Goal: Communication & Community: Answer question/provide support

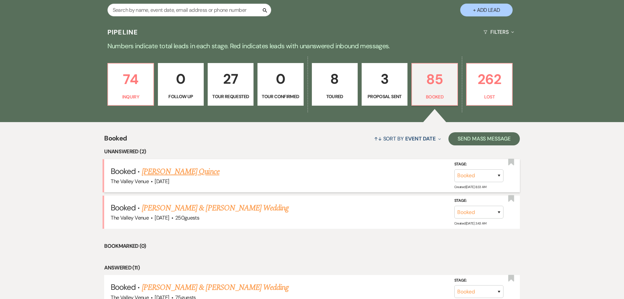
scroll to position [148, 0]
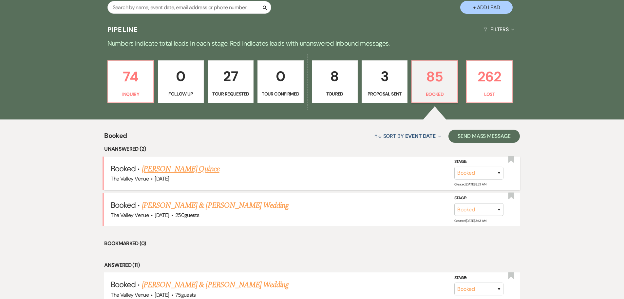
click at [162, 158] on li "Booked · [PERSON_NAME] Quince The Valley Venue · [DATE] Stage: Booked Lost Crea…" at bounding box center [312, 172] width 416 height 33
click at [164, 165] on link "[PERSON_NAME] Quince" at bounding box center [181, 169] width 78 height 12
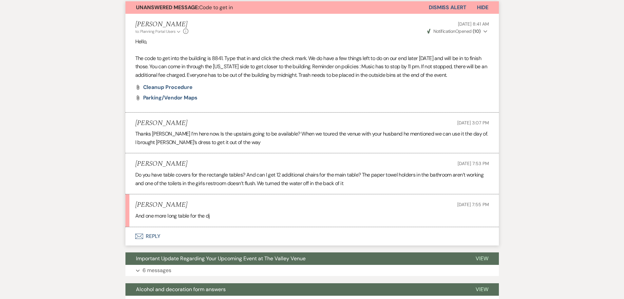
scroll to position [197, 0]
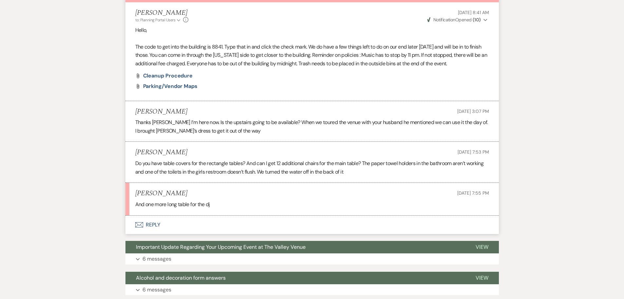
click at [152, 224] on button "Envelope Reply" at bounding box center [313, 224] width 374 height 18
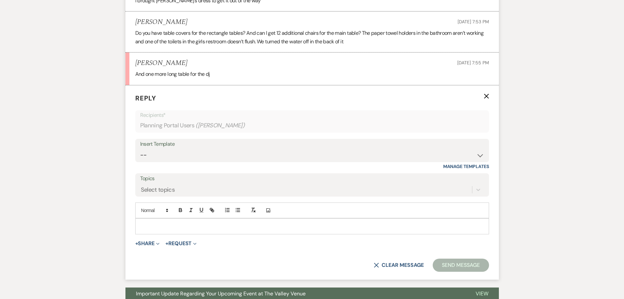
scroll to position [331, 0]
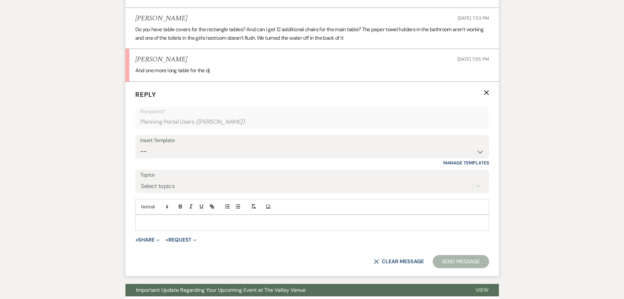
click at [199, 225] on p at bounding box center [312, 222] width 343 height 7
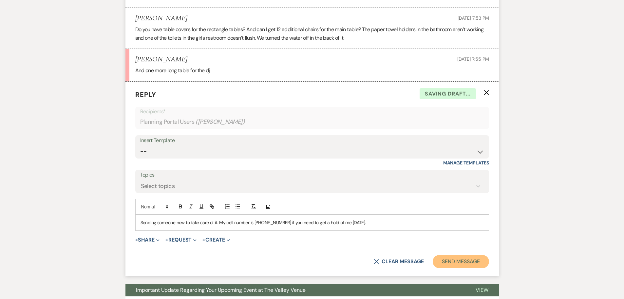
click at [464, 260] on button "Send Message" at bounding box center [461, 261] width 56 height 13
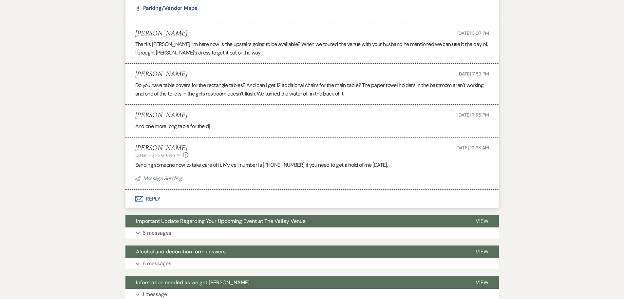
scroll to position [232, 0]
